Goal: Answer question/provide support: Share knowledge or assist other users

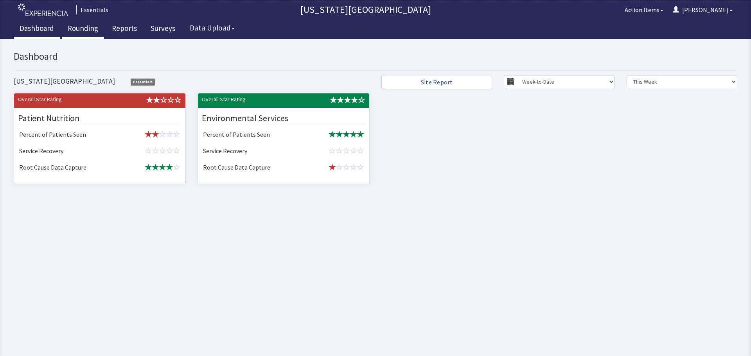
click at [94, 31] on link "Rounding" at bounding box center [83, 30] width 42 height 20
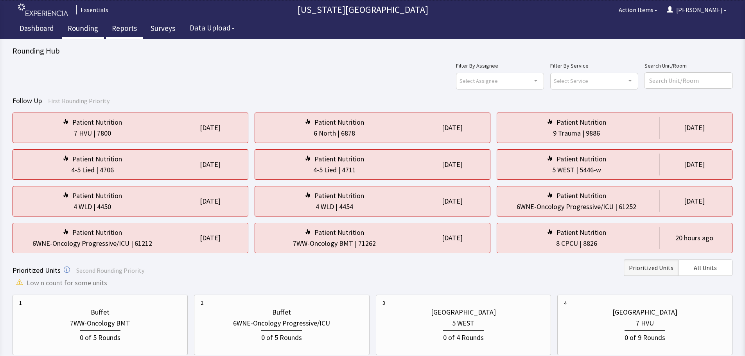
click at [130, 32] on link "Reports" at bounding box center [124, 30] width 37 height 20
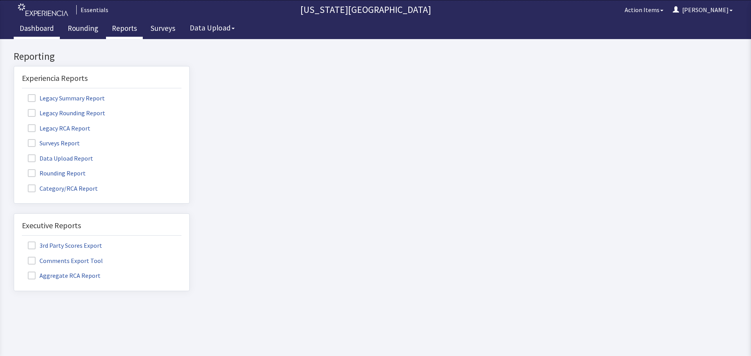
click at [43, 31] on link "Dashboard" at bounding box center [37, 30] width 46 height 20
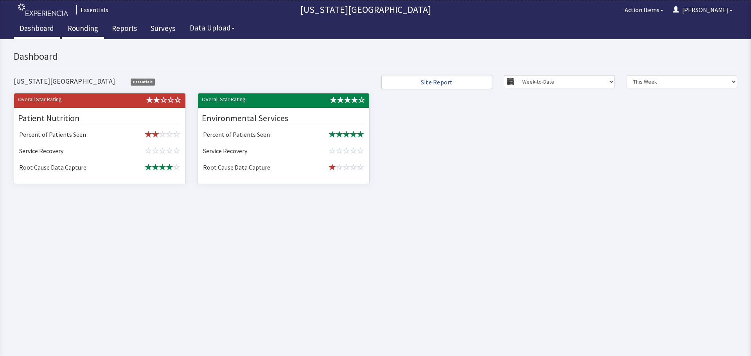
click at [98, 27] on link "Rounding" at bounding box center [83, 30] width 42 height 20
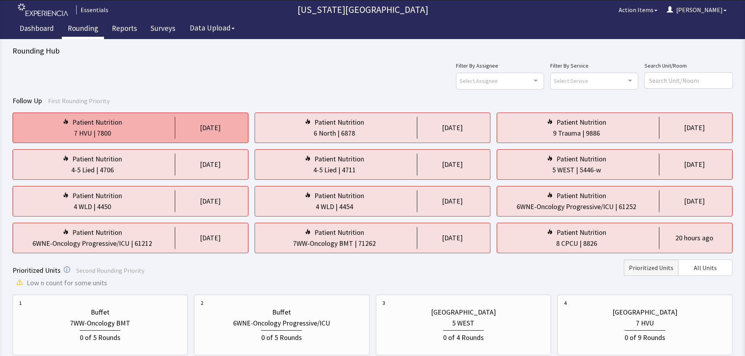
click at [116, 127] on div "Patient Nutrition" at bounding box center [97, 122] width 50 height 11
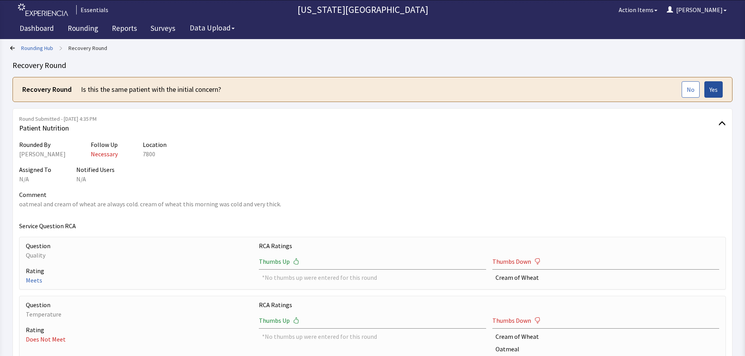
click at [719, 90] on button "Yes" at bounding box center [714, 89] width 18 height 16
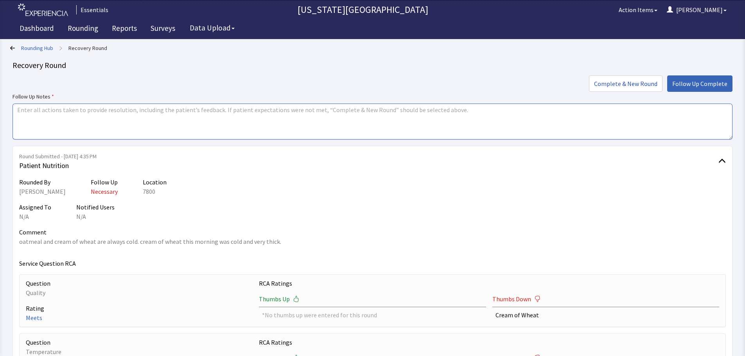
click at [223, 119] on textarea at bounding box center [373, 122] width 720 height 36
type textarea "F"
type textarea "Cream of wheat the next day had a better consistency. Pt ordering milk with hot…"
click at [692, 84] on span "Follow Up Complete" at bounding box center [699, 83] width 55 height 9
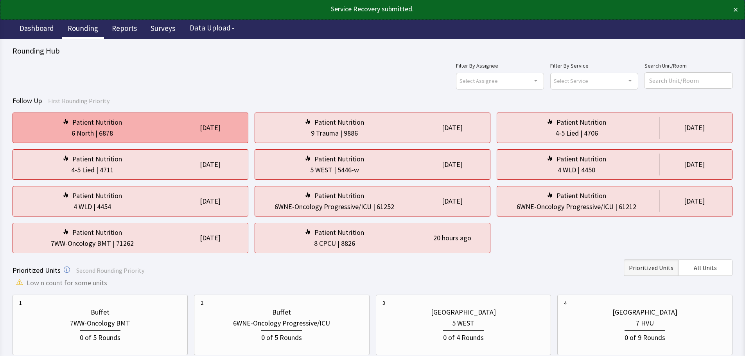
click at [129, 127] on div "Patient Nutrition" at bounding box center [92, 122] width 146 height 11
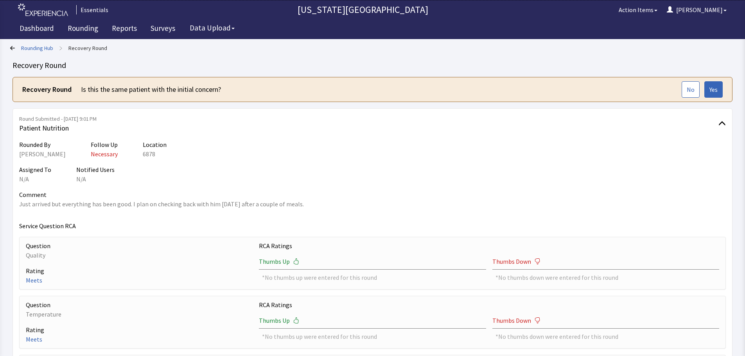
drag, startPoint x: 54, startPoint y: 45, endPoint x: 49, endPoint y: 45, distance: 4.7
click at [53, 45] on link "Rounding Hub" at bounding box center [37, 48] width 32 height 8
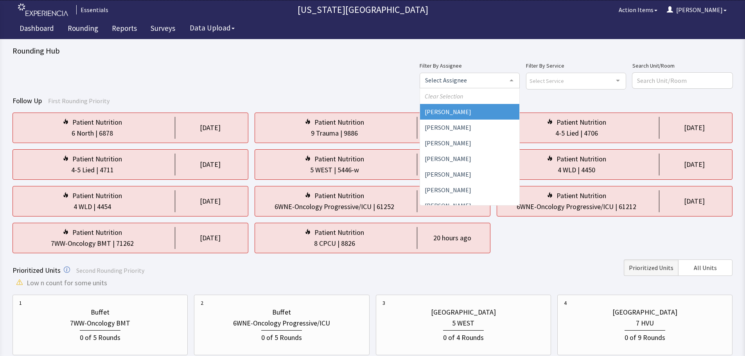
click at [518, 88] on div at bounding box center [470, 81] width 100 height 16
click at [498, 112] on span "Cherylyn Gifford" at bounding box center [469, 112] width 99 height 16
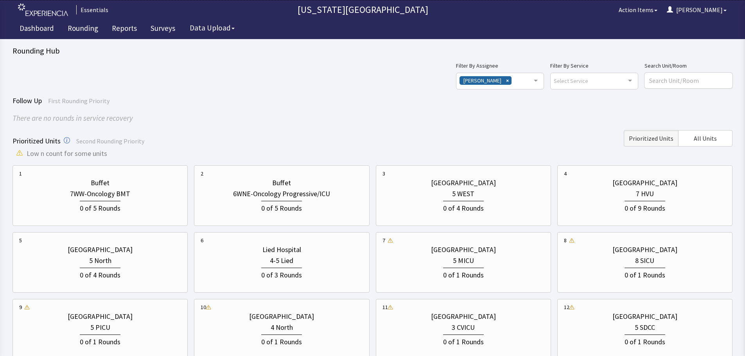
click at [502, 77] on div "Filter By Assignee Cherylyn Gifford Clear Selection Cherylyn Gifford Allyson De…" at bounding box center [594, 75] width 277 height 28
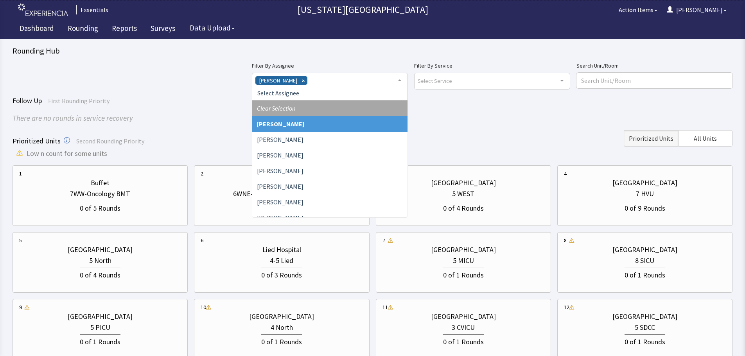
click at [375, 105] on span "Clear Selection" at bounding box center [329, 109] width 155 height 16
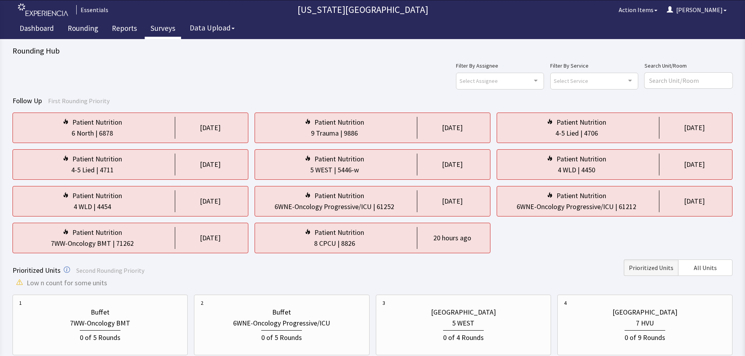
click at [154, 22] on link "Surveys" at bounding box center [163, 30] width 36 height 20
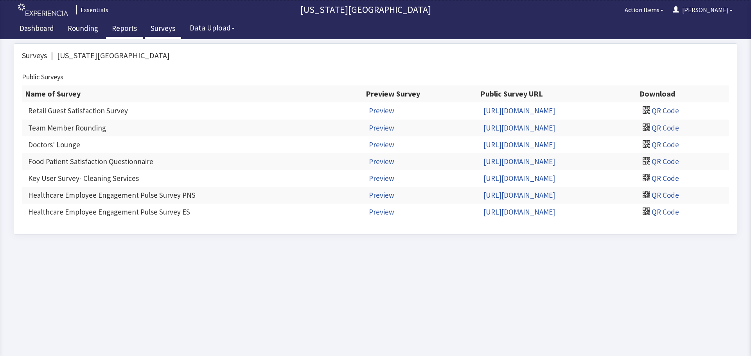
click at [122, 24] on link "Reports" at bounding box center [124, 30] width 37 height 20
